Goal: Task Accomplishment & Management: Manage account settings

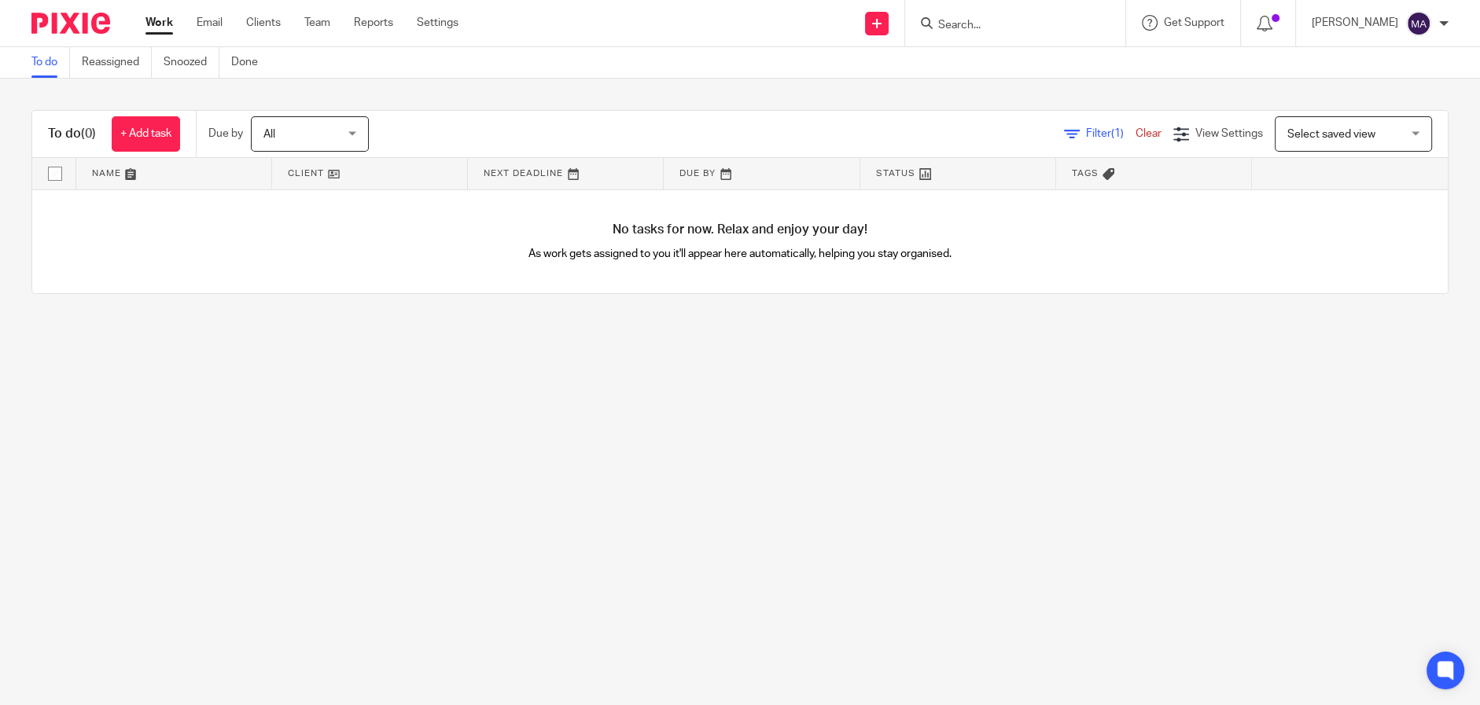
click at [977, 16] on form at bounding box center [1019, 23] width 167 height 20
click at [988, 20] on input "Search" at bounding box center [1007, 26] width 142 height 14
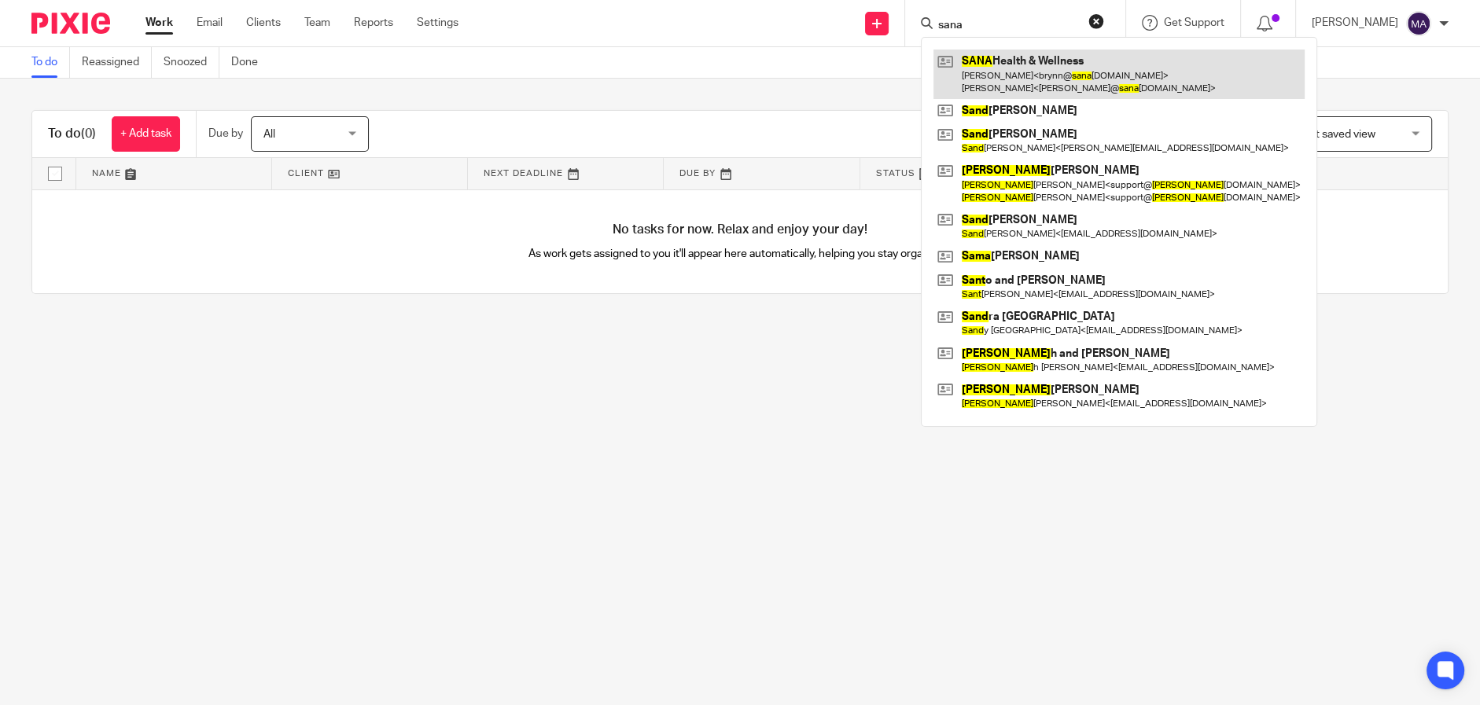
type input "sana"
click at [1012, 61] on link at bounding box center [1118, 74] width 371 height 49
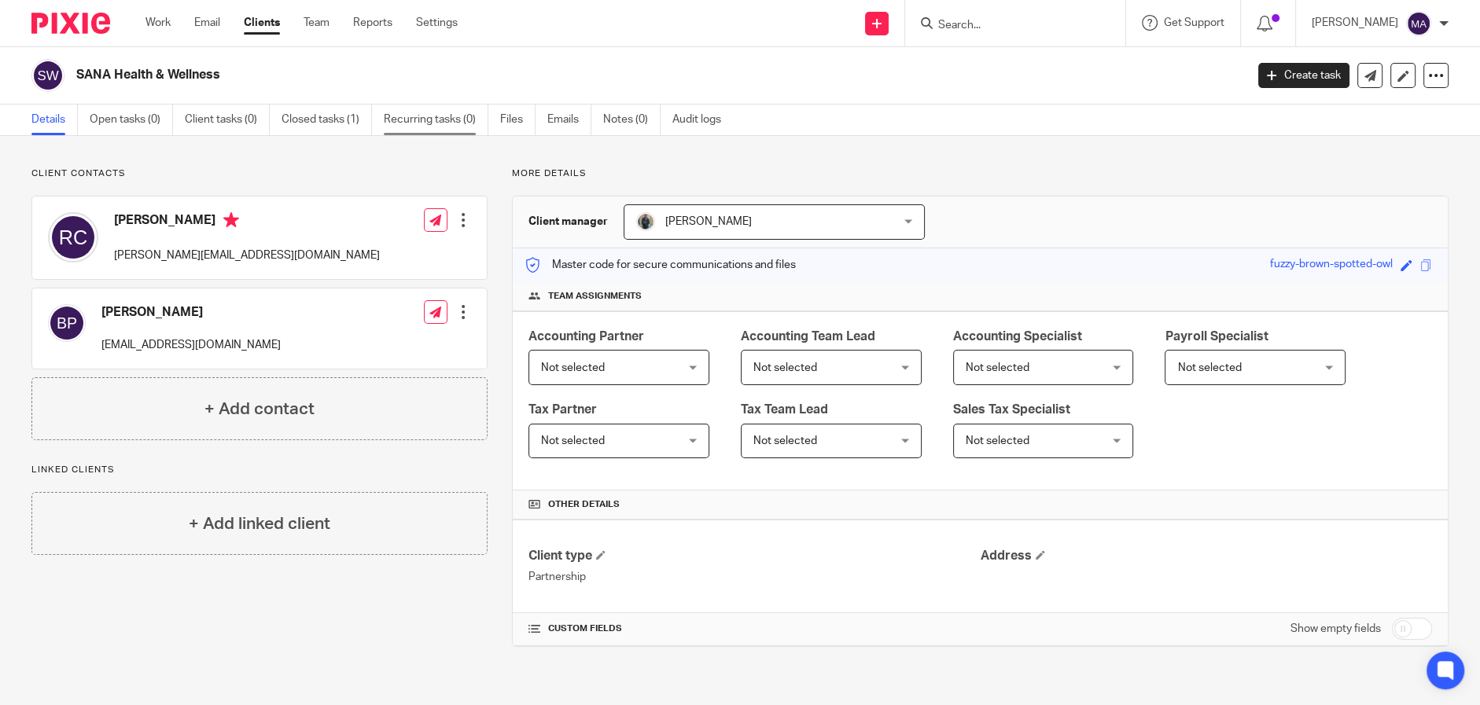
click at [441, 120] on link "Recurring tasks (0)" at bounding box center [436, 120] width 105 height 31
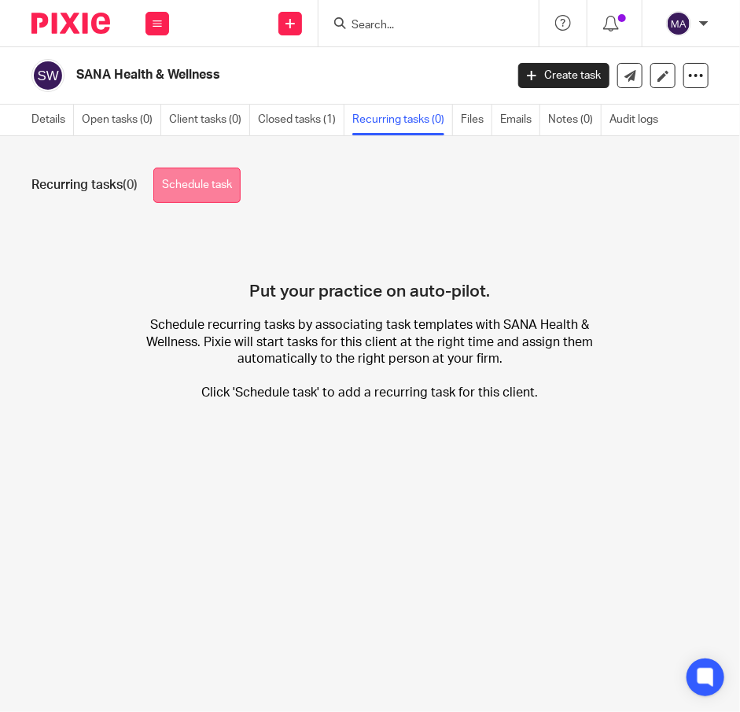
click at [184, 194] on link "Schedule task" at bounding box center [196, 184] width 87 height 35
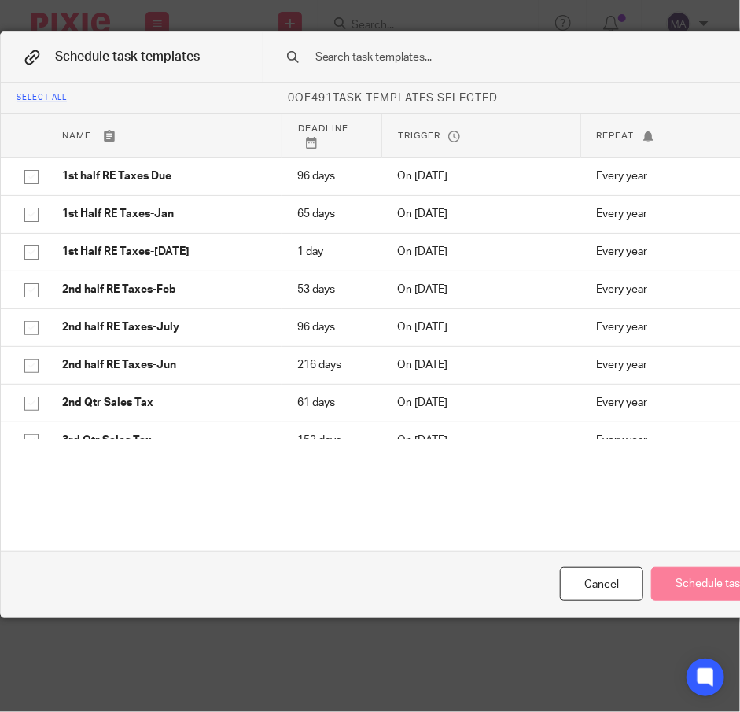
click at [458, 55] on input "text" at bounding box center [512, 57] width 396 height 17
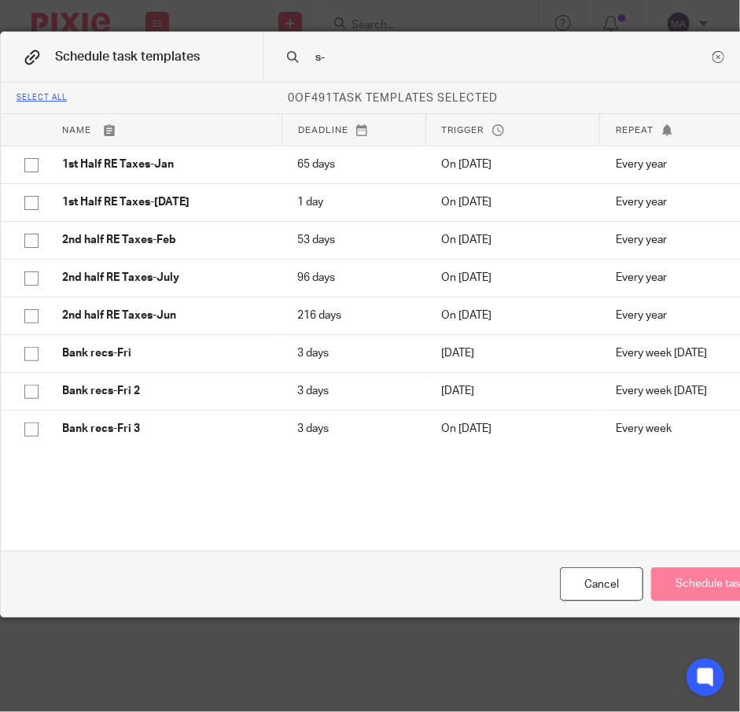
type input "s"
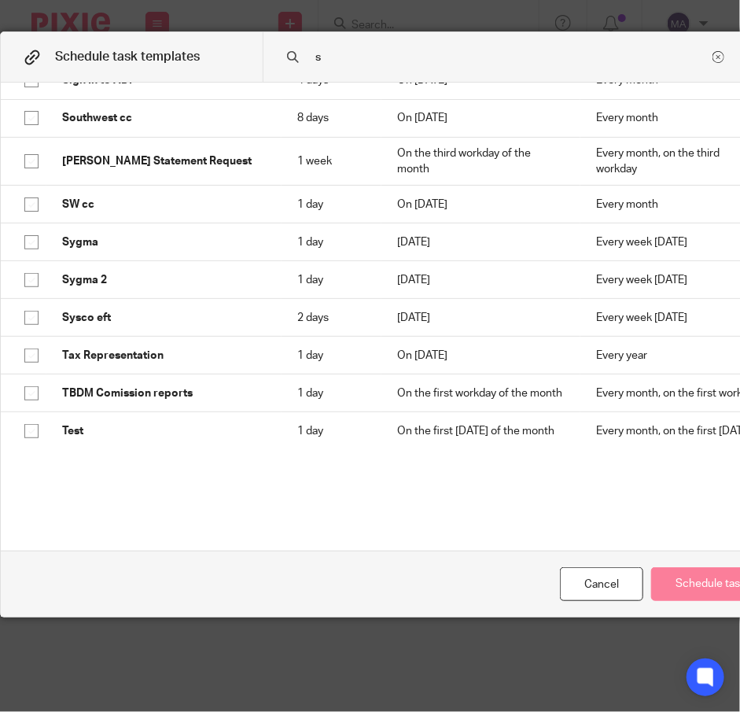
scroll to position [13209, 0]
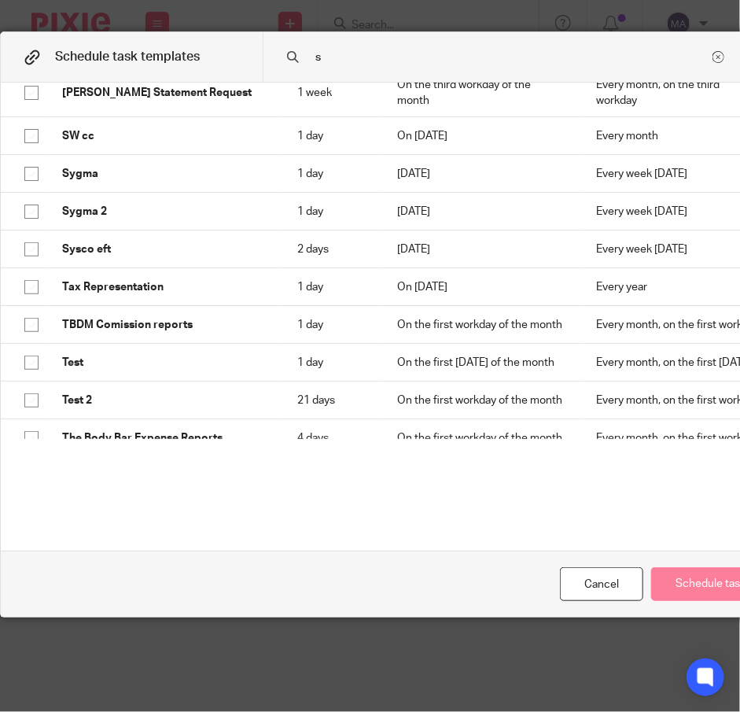
drag, startPoint x: 407, startPoint y: 61, endPoint x: 289, endPoint y: 66, distance: 118.1
click at [289, 66] on div "s" at bounding box center [524, 57] width 523 height 50
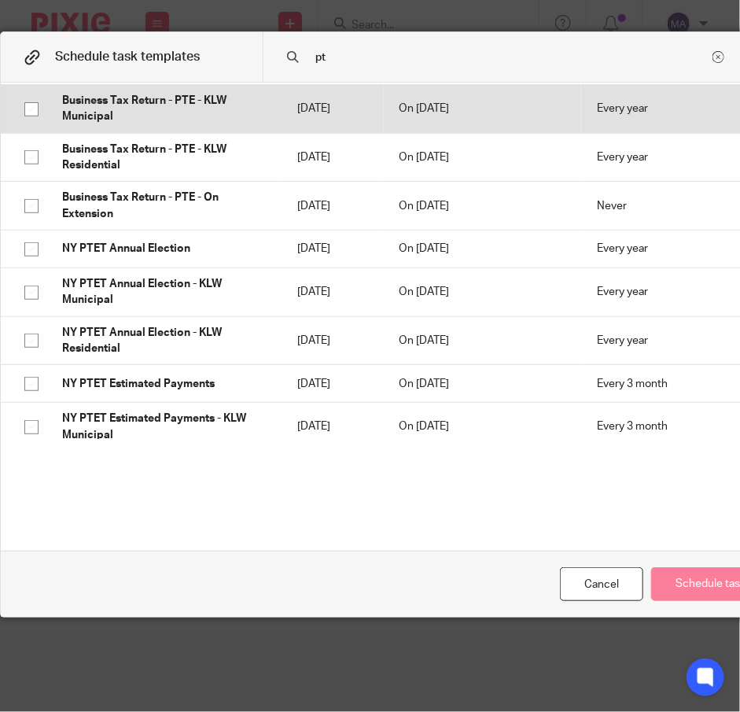
scroll to position [235, 0]
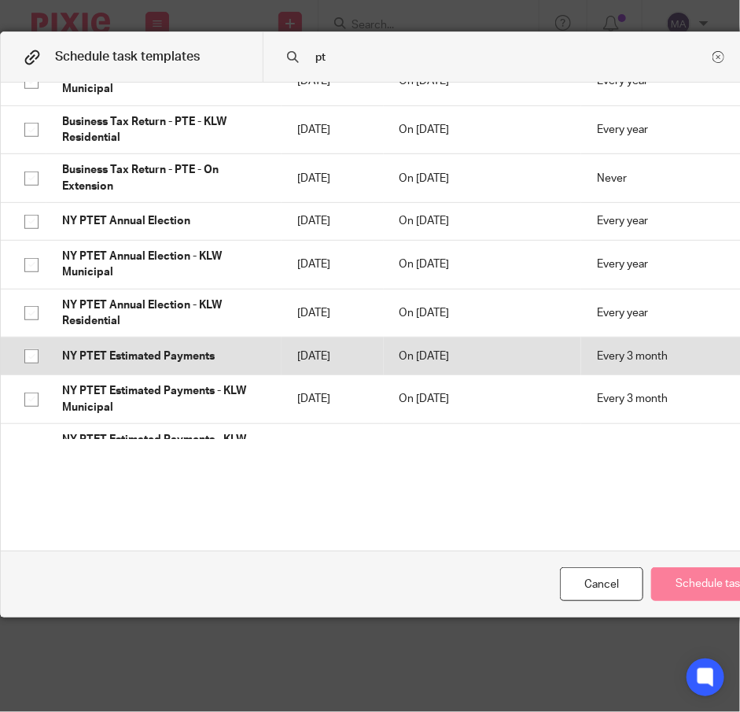
type input "pt"
click at [31, 357] on input "checkbox" at bounding box center [32, 356] width 30 height 30
checkbox input "true"
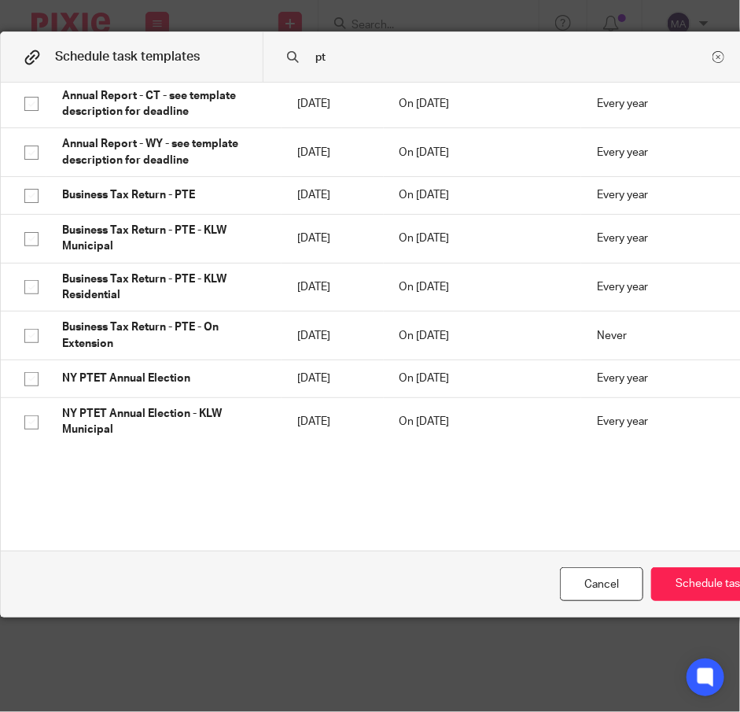
scroll to position [0, 0]
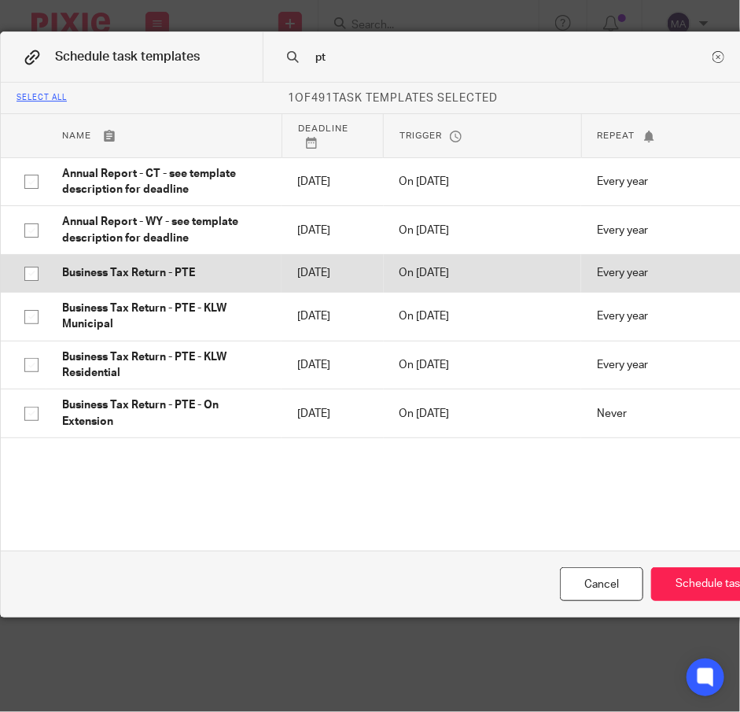
click at [27, 274] on input "checkbox" at bounding box center [32, 274] width 30 height 30
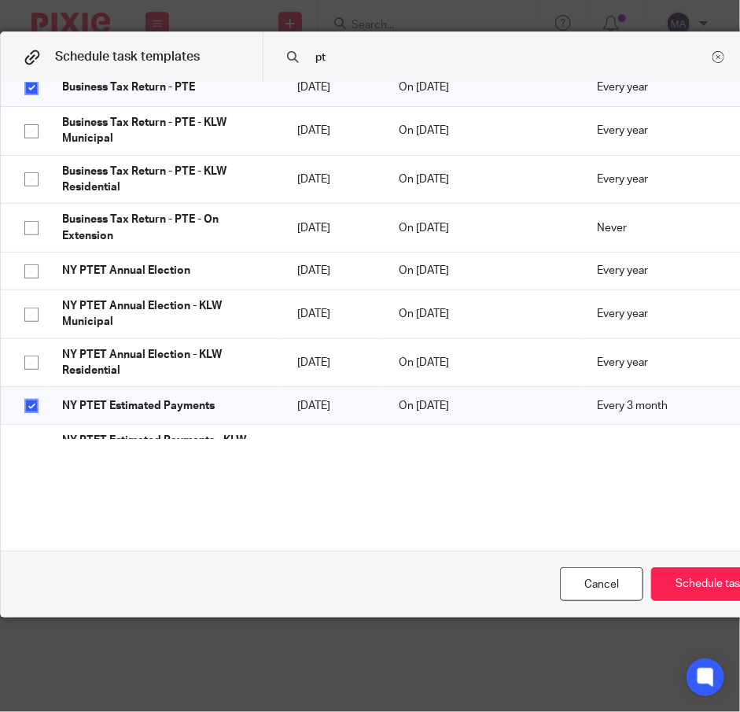
scroll to position [156, 0]
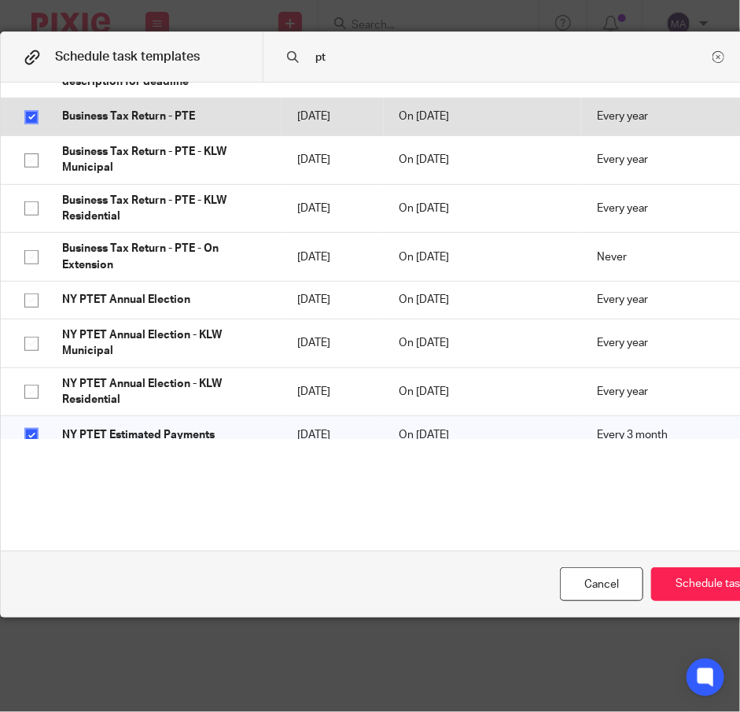
click at [33, 127] on input "checkbox" at bounding box center [32, 117] width 30 height 30
checkbox input "false"
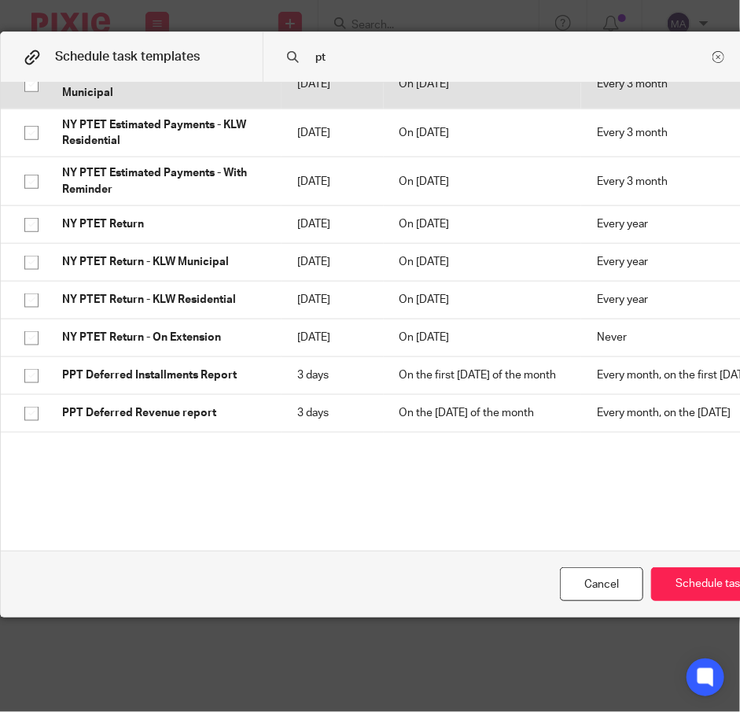
scroll to position [550, 0]
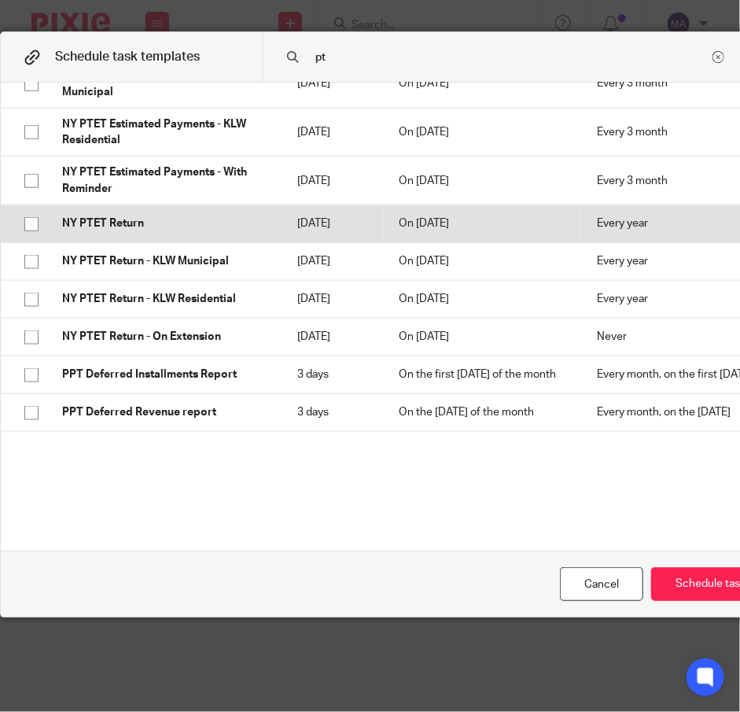
click at [34, 223] on input "checkbox" at bounding box center [32, 224] width 30 height 30
checkbox input "true"
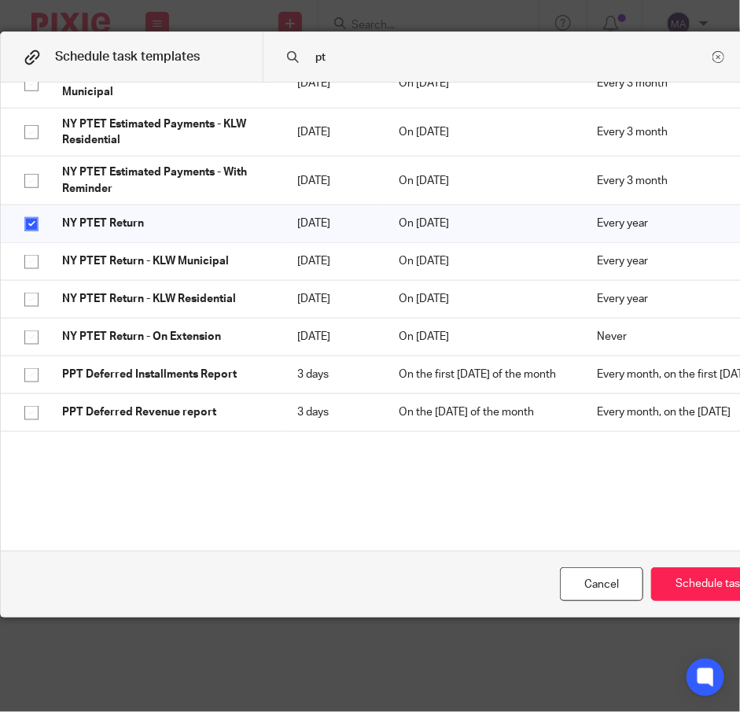
drag, startPoint x: 352, startPoint y: 60, endPoint x: 270, endPoint y: 56, distance: 81.9
click at [270, 56] on div "pt" at bounding box center [524, 57] width 523 height 50
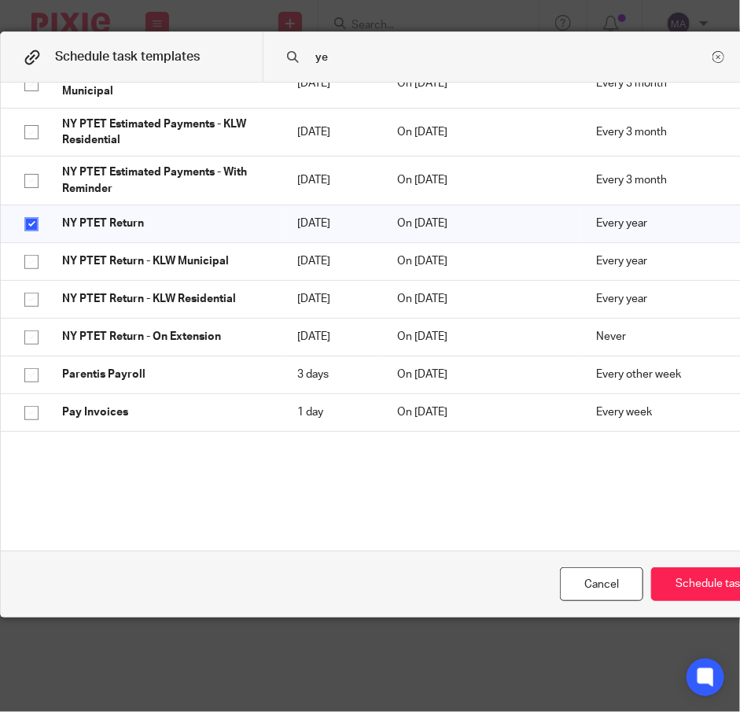
scroll to position [0, 0]
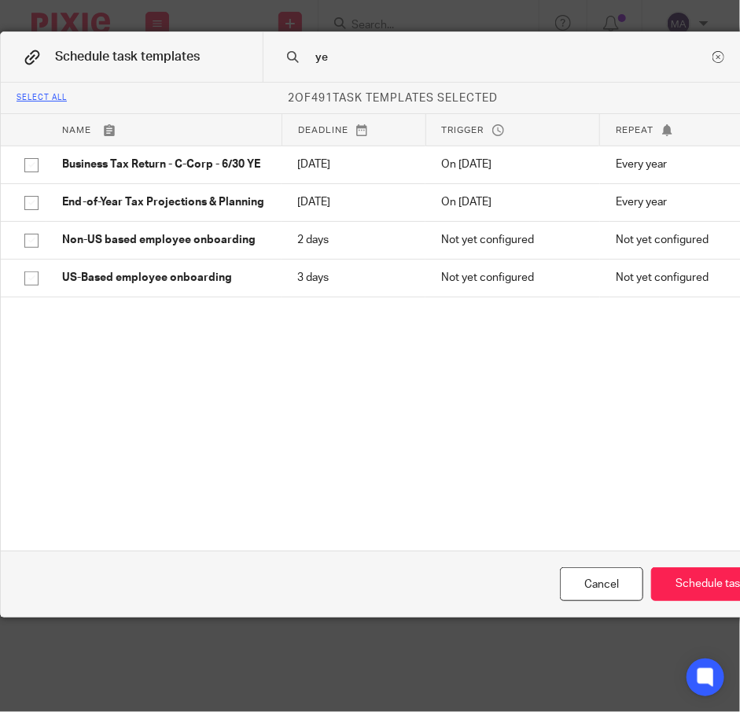
type input "y"
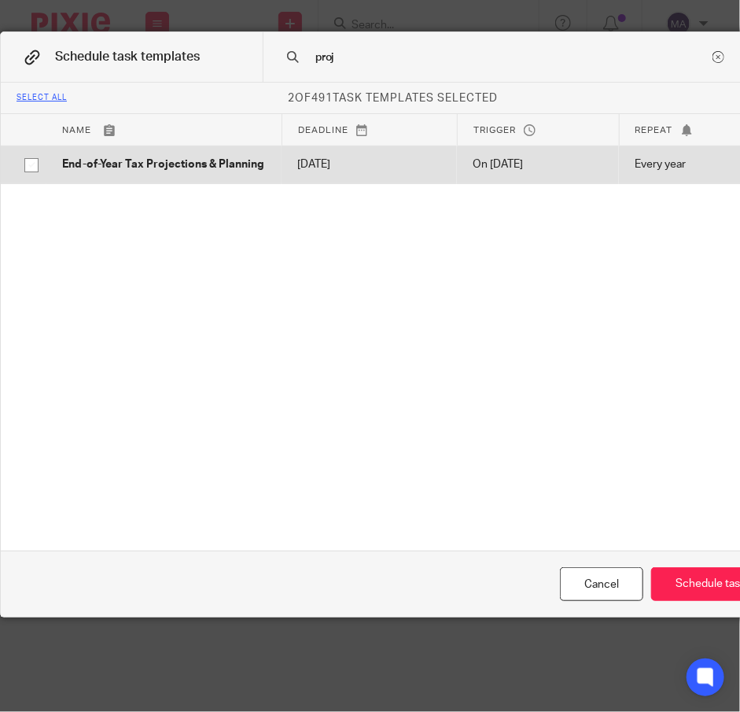
type input "proj"
click at [28, 167] on input "checkbox" at bounding box center [32, 165] width 30 height 30
checkbox input "true"
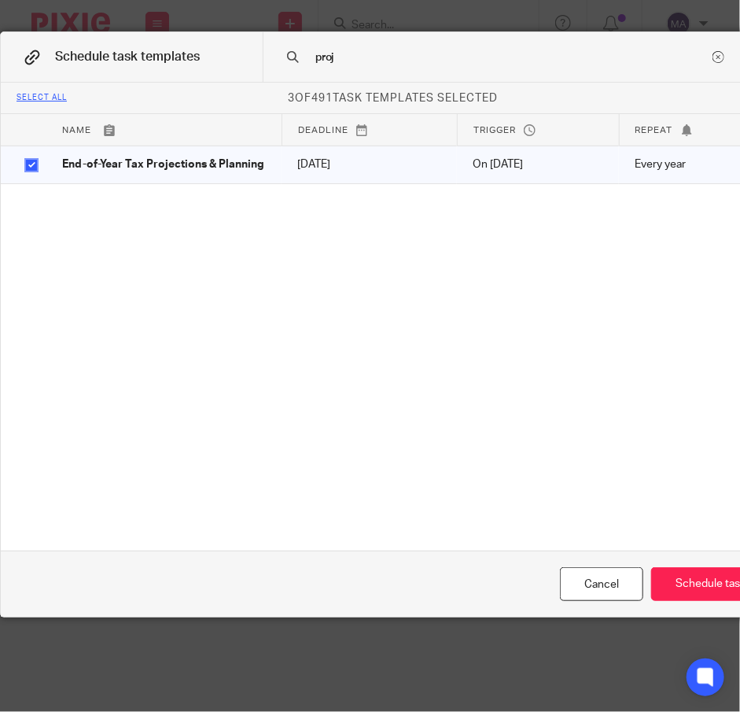
click at [407, 50] on input "proj" at bounding box center [512, 57] width 396 height 17
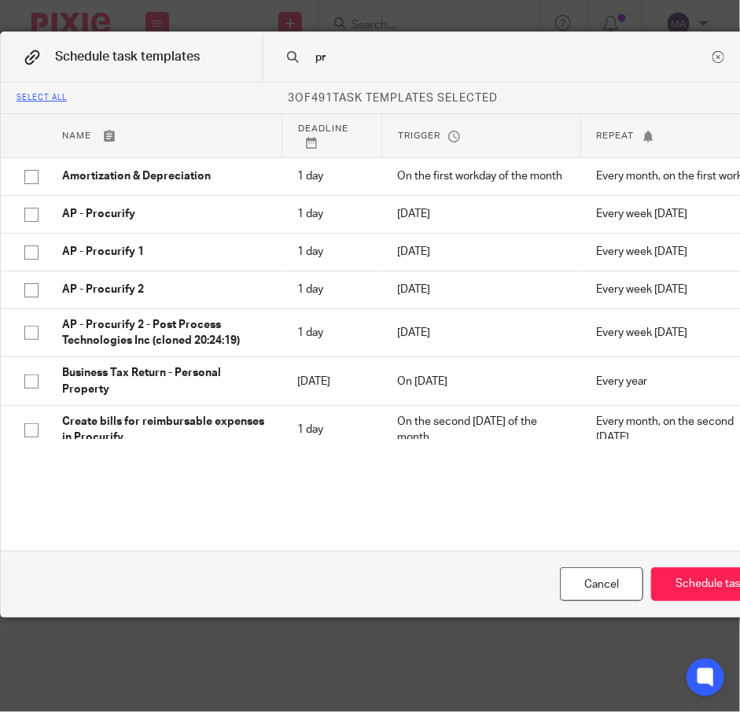
type input "p"
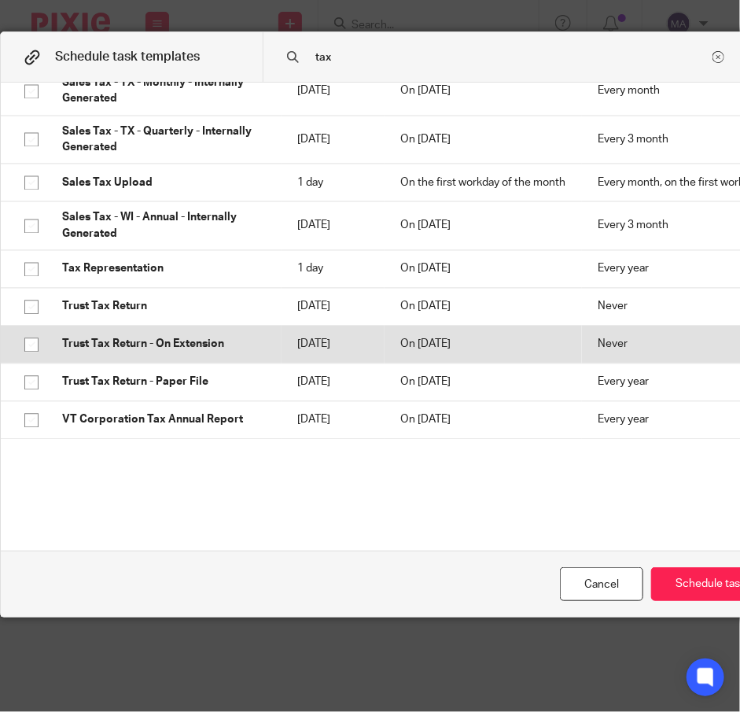
scroll to position [2917, 0]
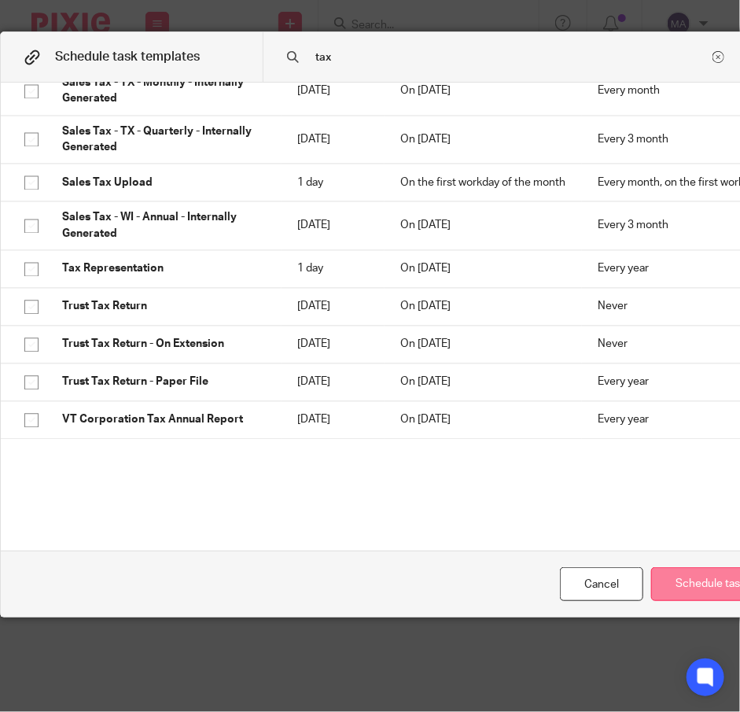
type input "tax"
click at [697, 587] on button "Schedule task" at bounding box center [710, 584] width 119 height 34
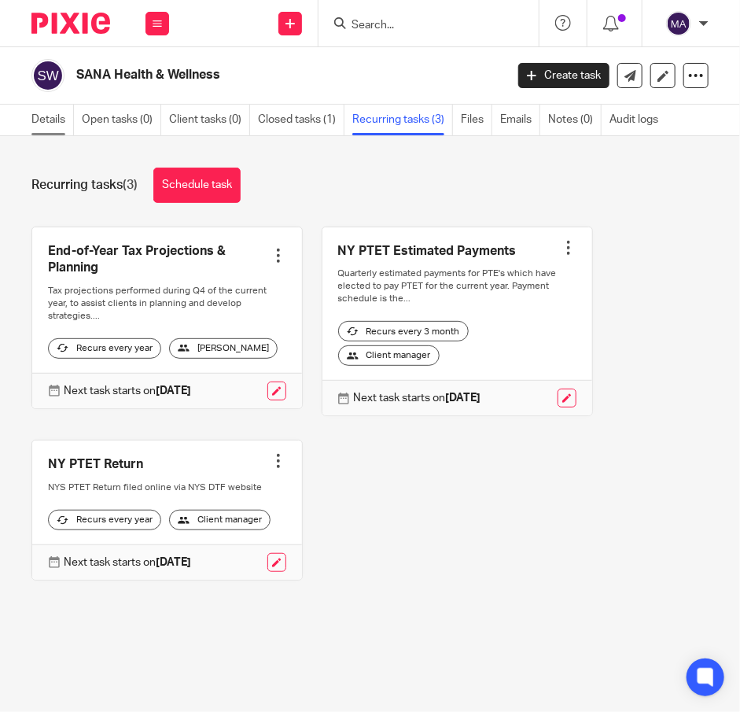
click at [57, 127] on link "Details" at bounding box center [52, 120] width 42 height 31
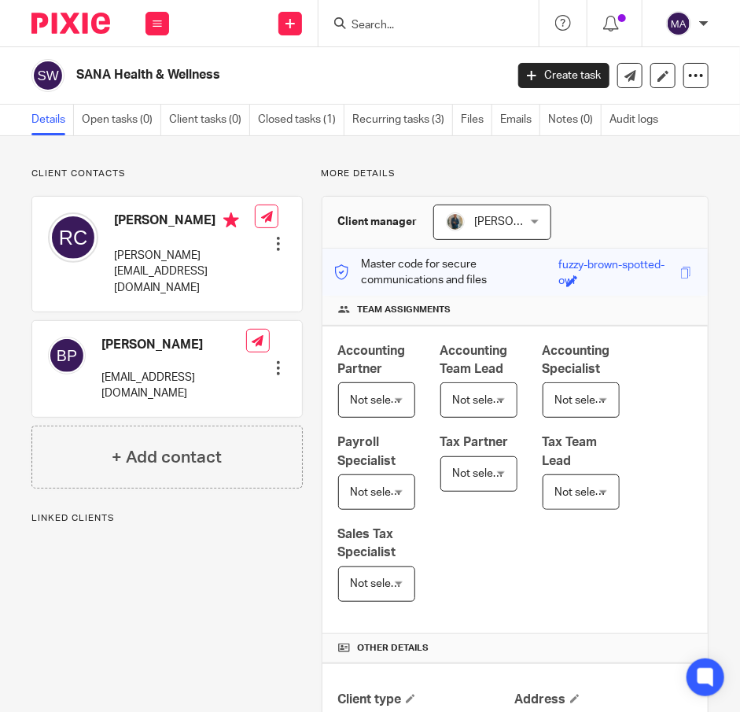
click at [524, 220] on div "[PERSON_NAME] [PERSON_NAME]" at bounding box center [492, 221] width 118 height 35
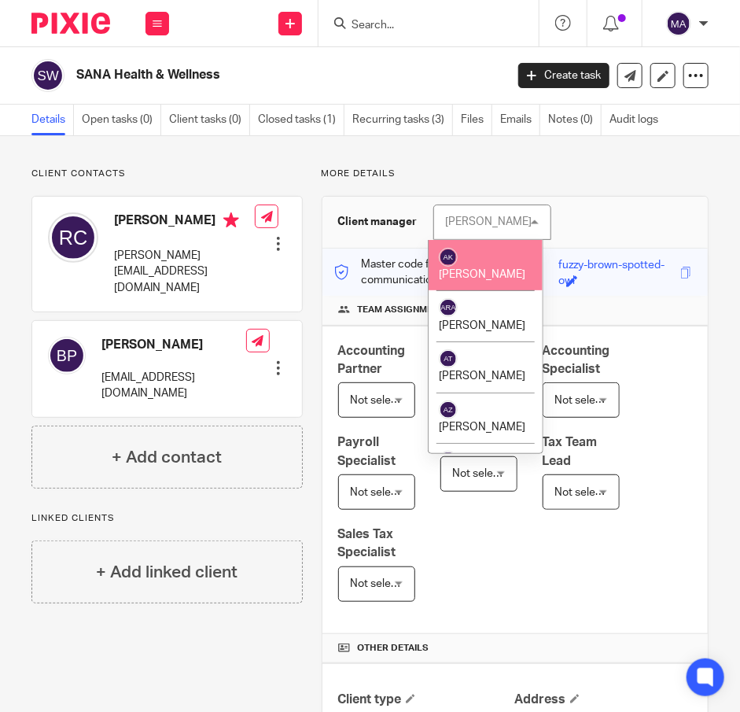
click at [552, 225] on div "Client manager [PERSON_NAME] [PERSON_NAME] [PERSON_NAME] [PERSON_NAME] [PERSON_…" at bounding box center [514, 223] width 385 height 52
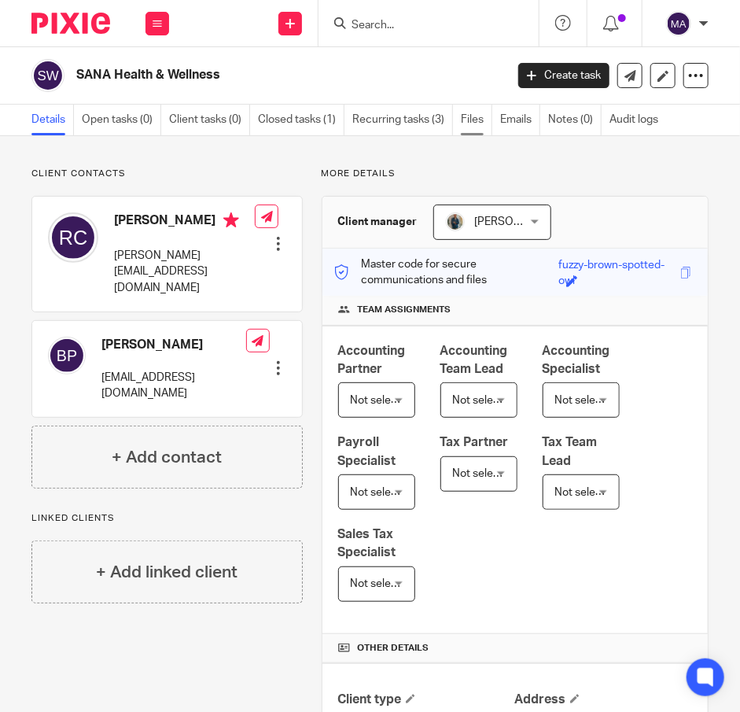
click at [465, 130] on link "Files" at bounding box center [476, 120] width 31 height 31
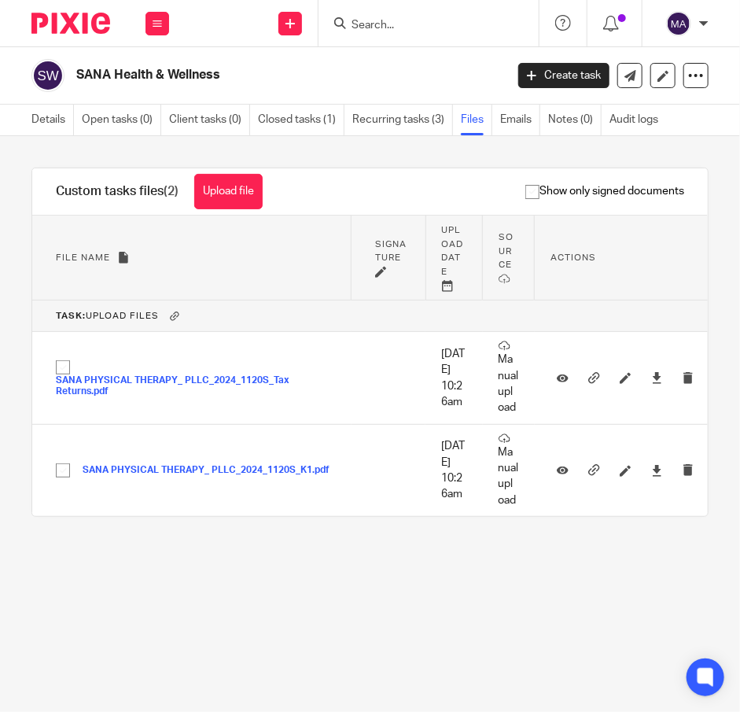
click at [483, 698] on main "SANA Health & Wellness Create task Export data Merge Archive client Delete clie…" at bounding box center [370, 356] width 740 height 712
click at [218, 190] on button "Upload file" at bounding box center [228, 191] width 68 height 35
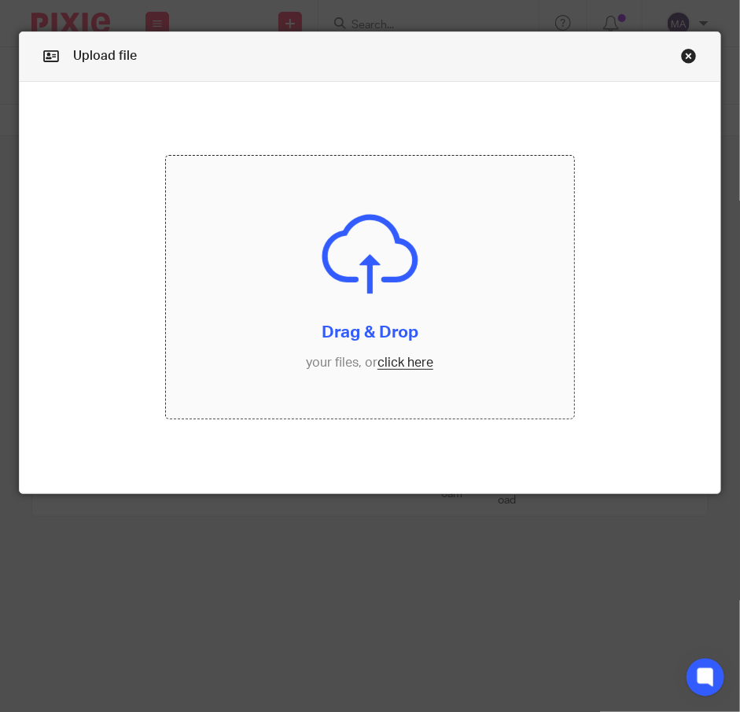
click at [399, 250] on input "file" at bounding box center [369, 287] width 407 height 263
